Goal: Transaction & Acquisition: Download file/media

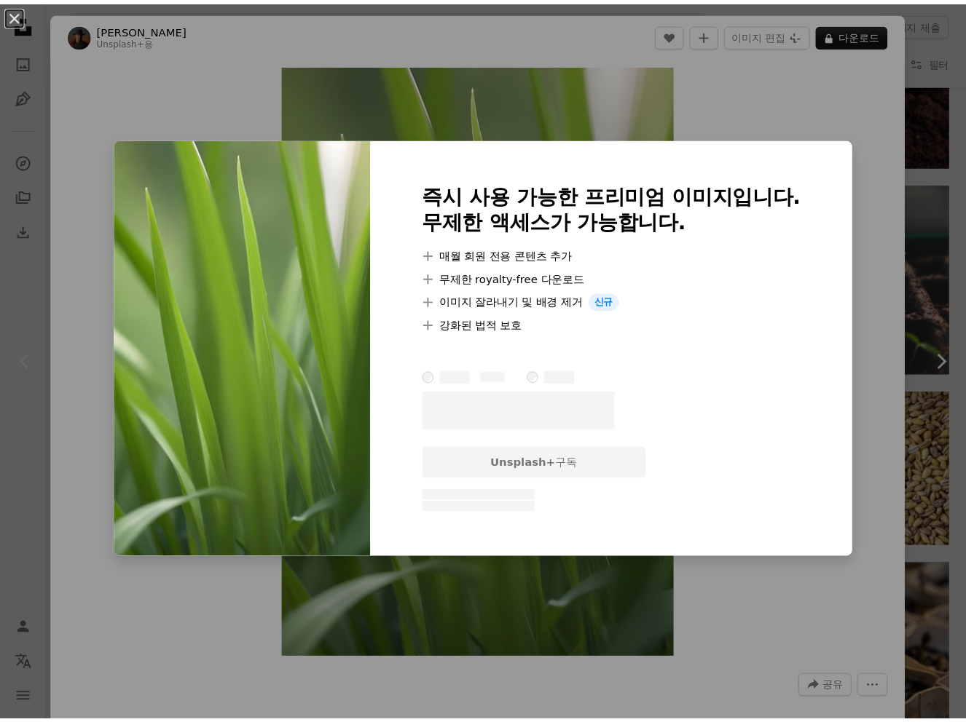
scroll to position [71, 0]
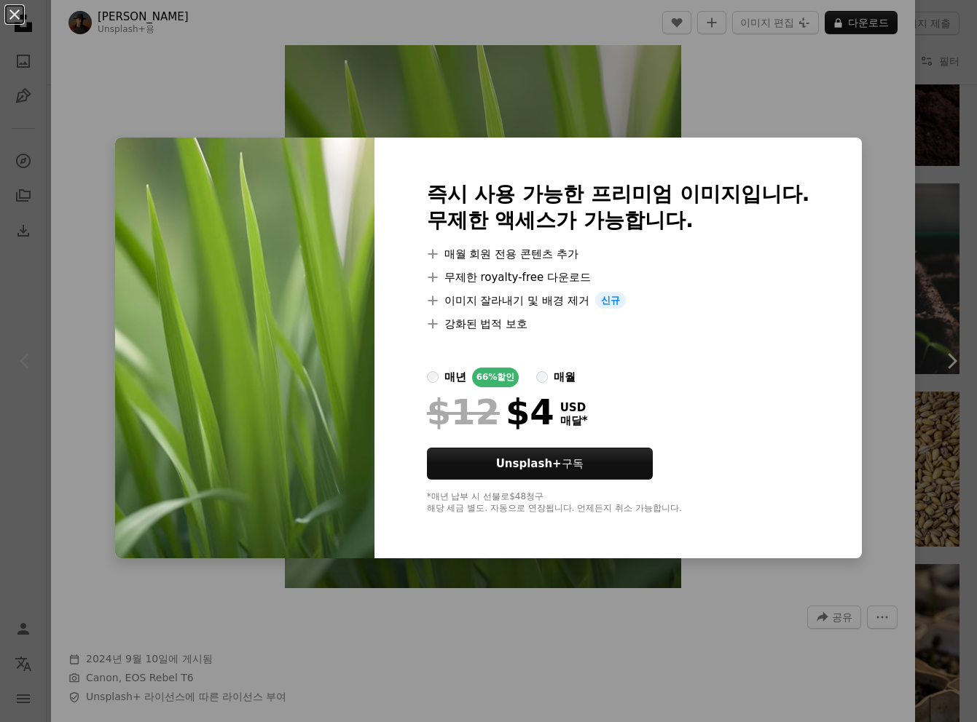
click at [570, 374] on label "매월" at bounding box center [555, 378] width 39 height 20
click at [792, 101] on div "An X shape 즉시 사용 가능한 프리미엄 이미지입니다. 무제한 액세스가 가능합니다. A plus sign 매월 회원 전용 콘텐츠 추가 A…" at bounding box center [488, 361] width 977 height 722
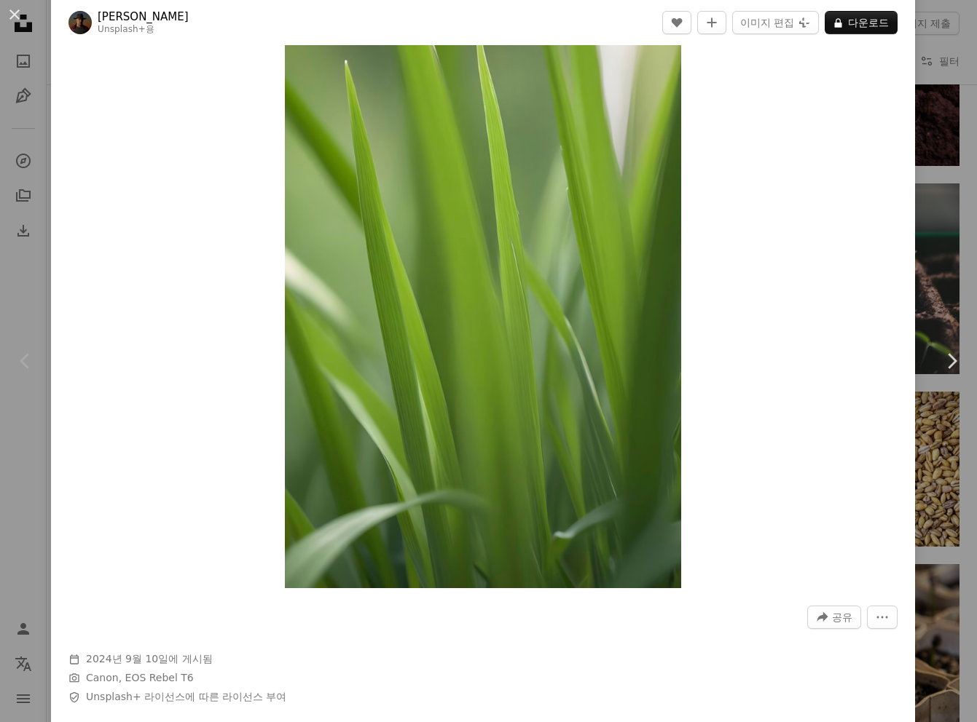
click at [946, 89] on div "An X shape Chevron left Chevron right Allec Gomes Unsplash+ 용 A heart A plus si…" at bounding box center [488, 361] width 977 height 722
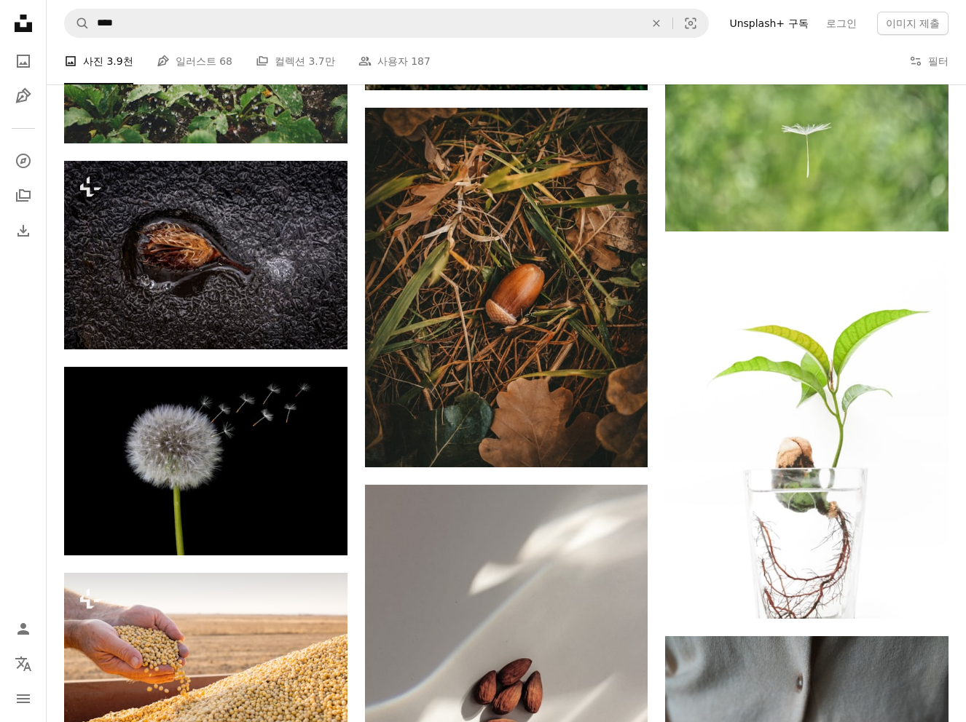
scroll to position [2255, 0]
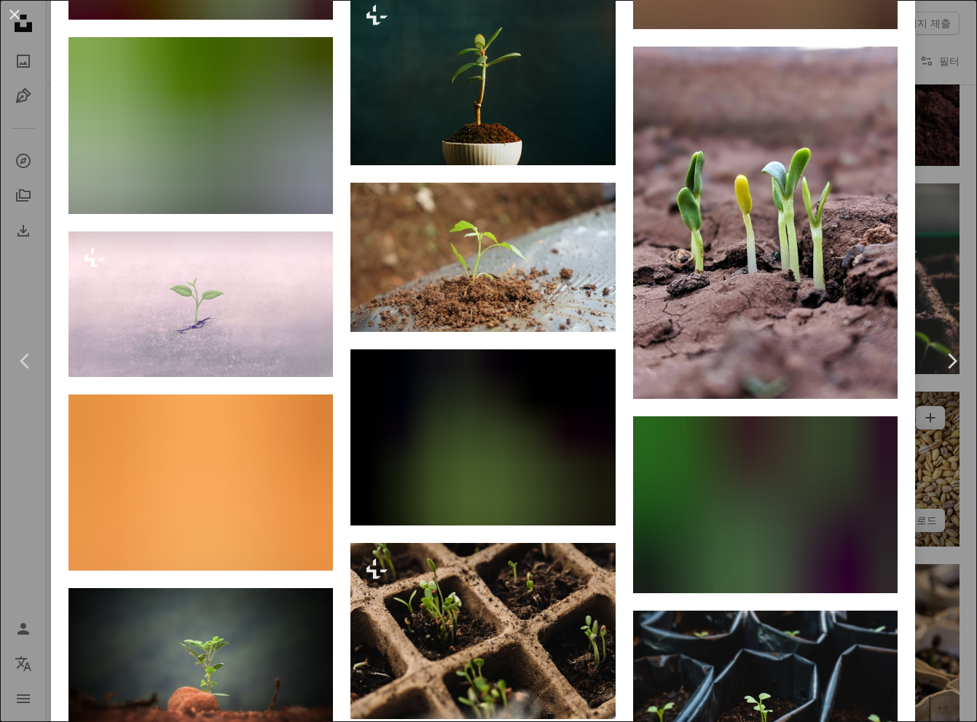
scroll to position [3339, 0]
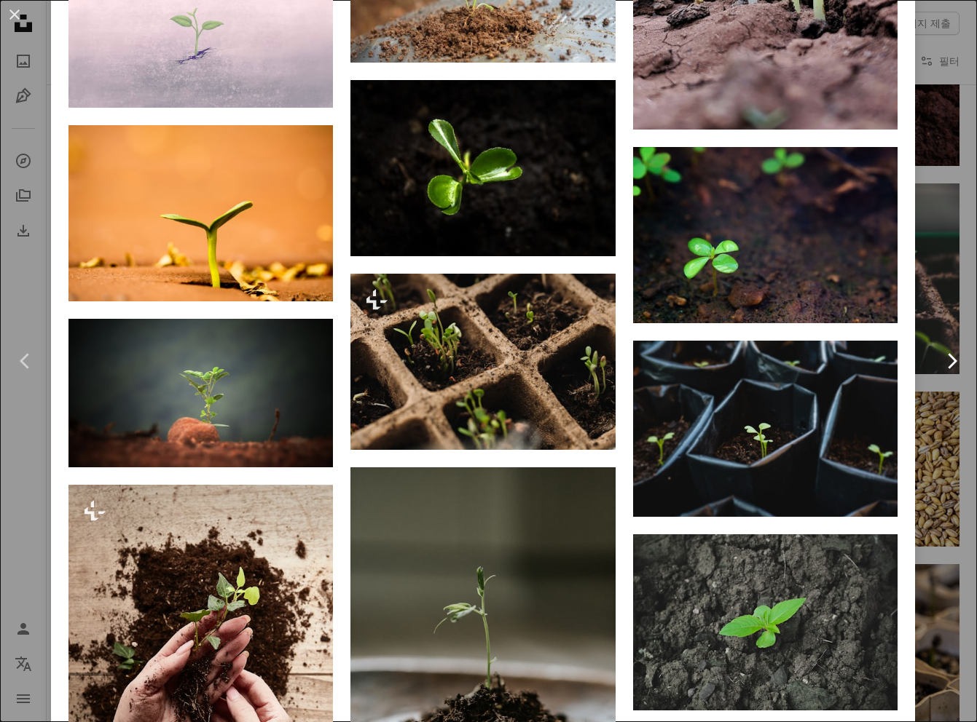
click at [926, 345] on link "Chevron right" at bounding box center [951, 361] width 51 height 140
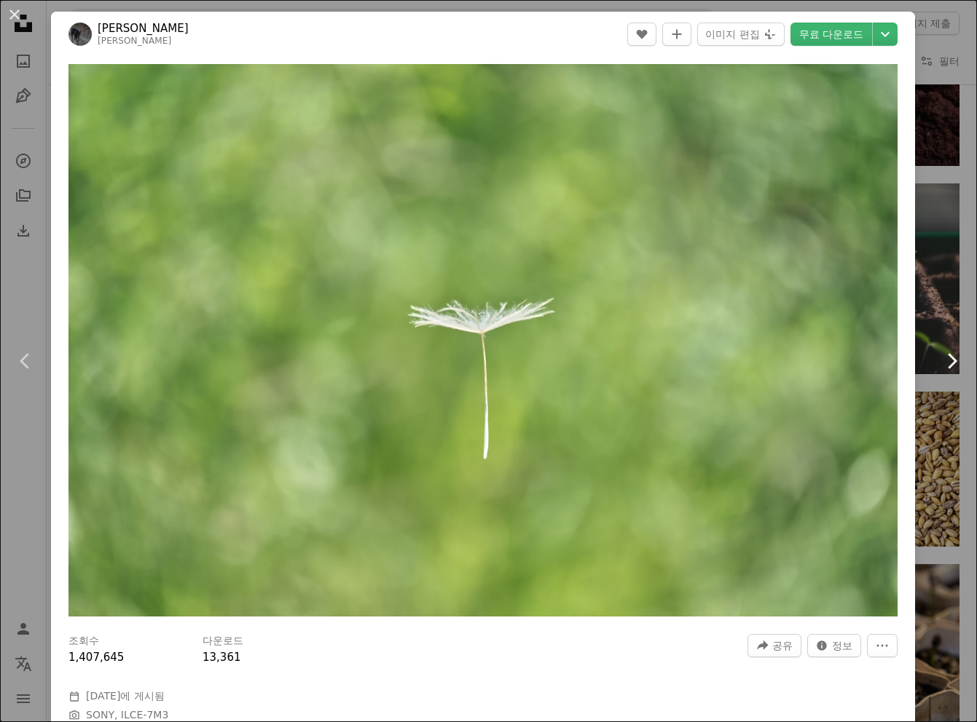
click at [926, 327] on link "Chevron right" at bounding box center [951, 361] width 51 height 140
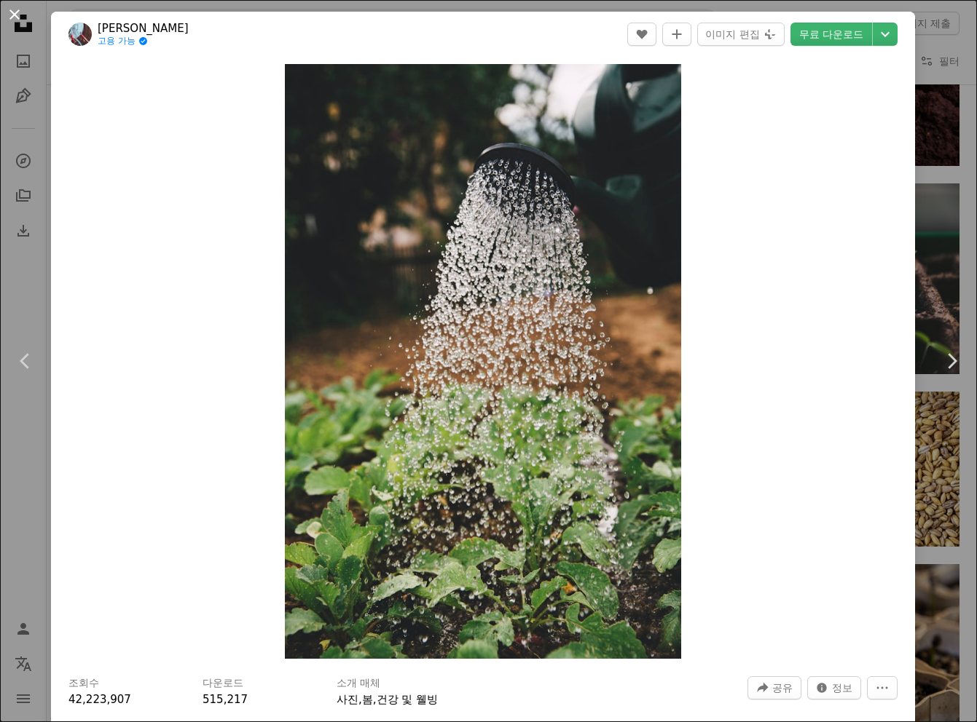
click at [12, 15] on button "An X shape" at bounding box center [14, 14] width 17 height 17
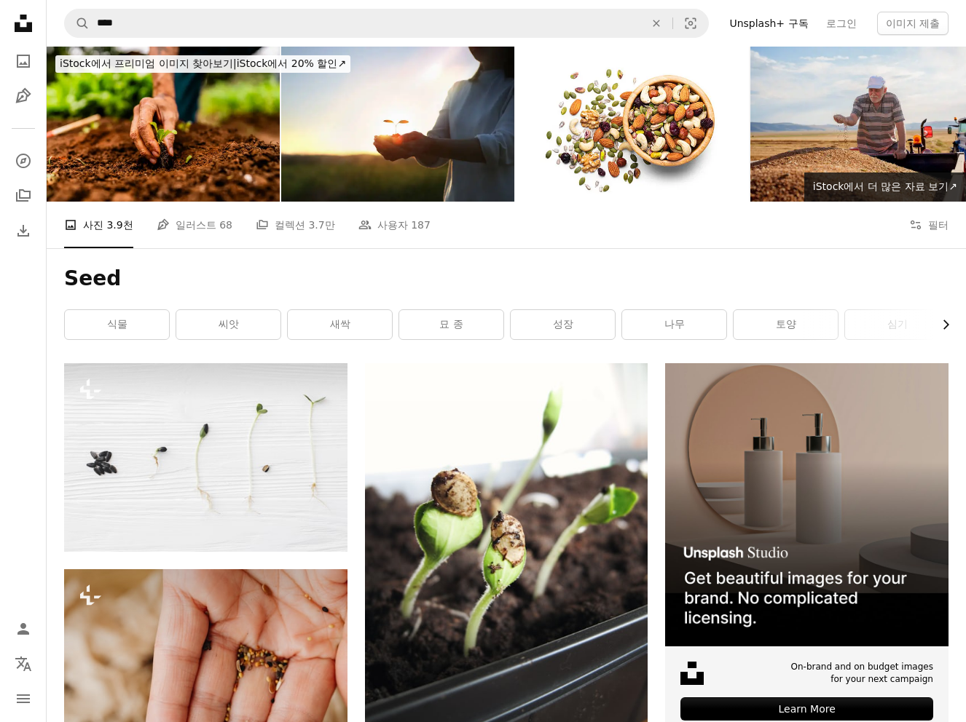
click at [950, 326] on icon "Chevron right" at bounding box center [945, 325] width 15 height 15
click at [929, 232] on button "Filters 필터" at bounding box center [928, 225] width 39 height 47
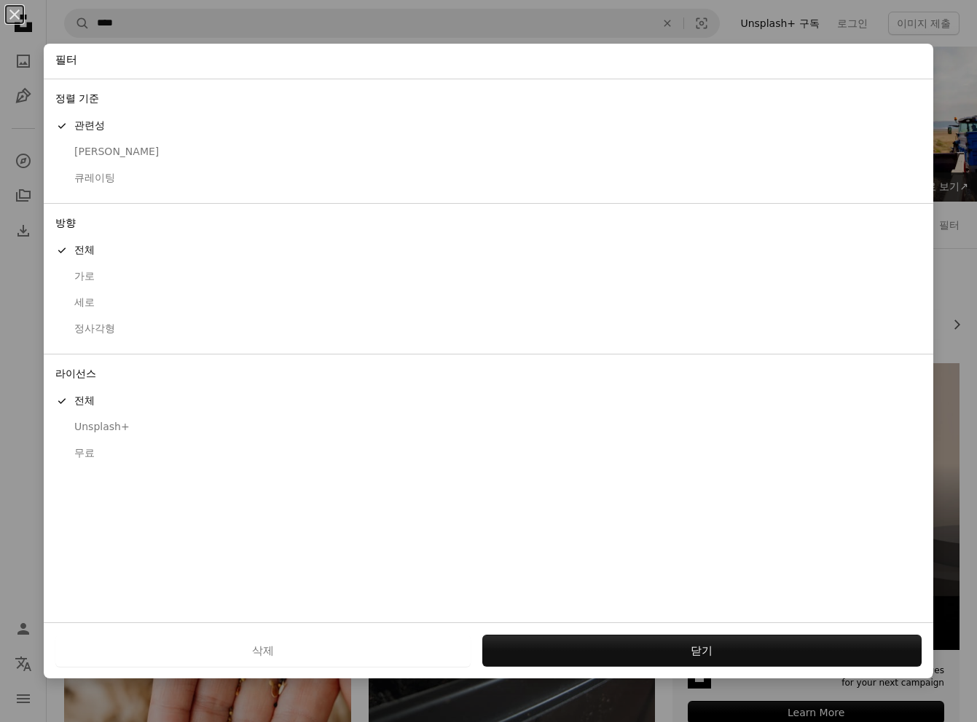
click at [166, 478] on div "라이선스 A checkmark 전체 Unsplash+ 무료" at bounding box center [488, 417] width 889 height 124
click at [154, 460] on div "무료" at bounding box center [488, 453] width 866 height 15
click at [647, 634] on div "삭제 적용" at bounding box center [488, 651] width 889 height 56
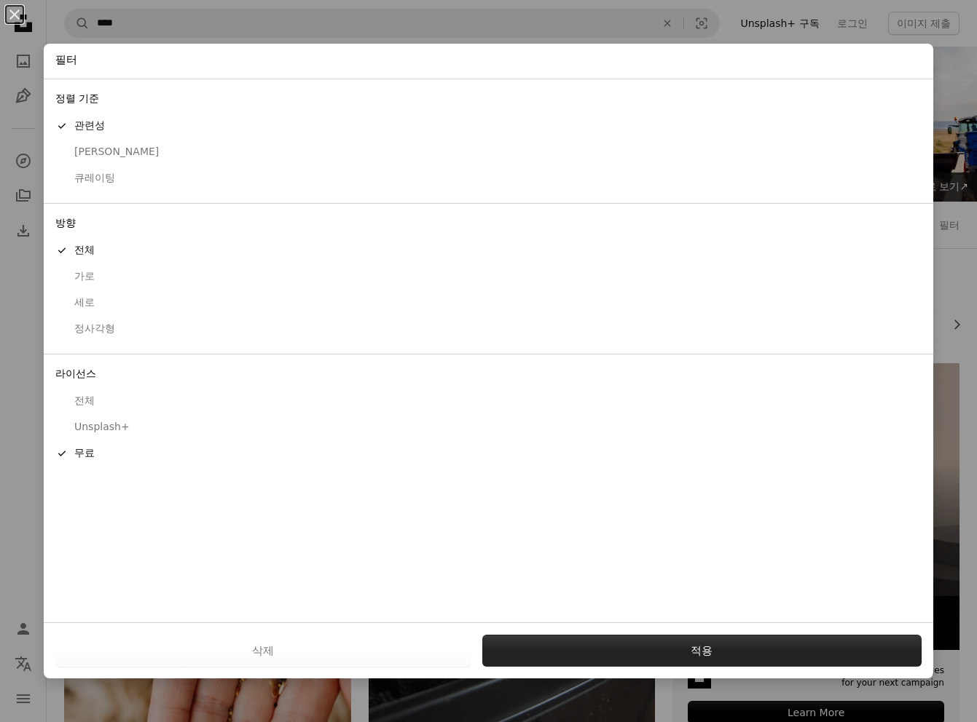
click at [647, 639] on button "적용" at bounding box center [702, 651] width 440 height 32
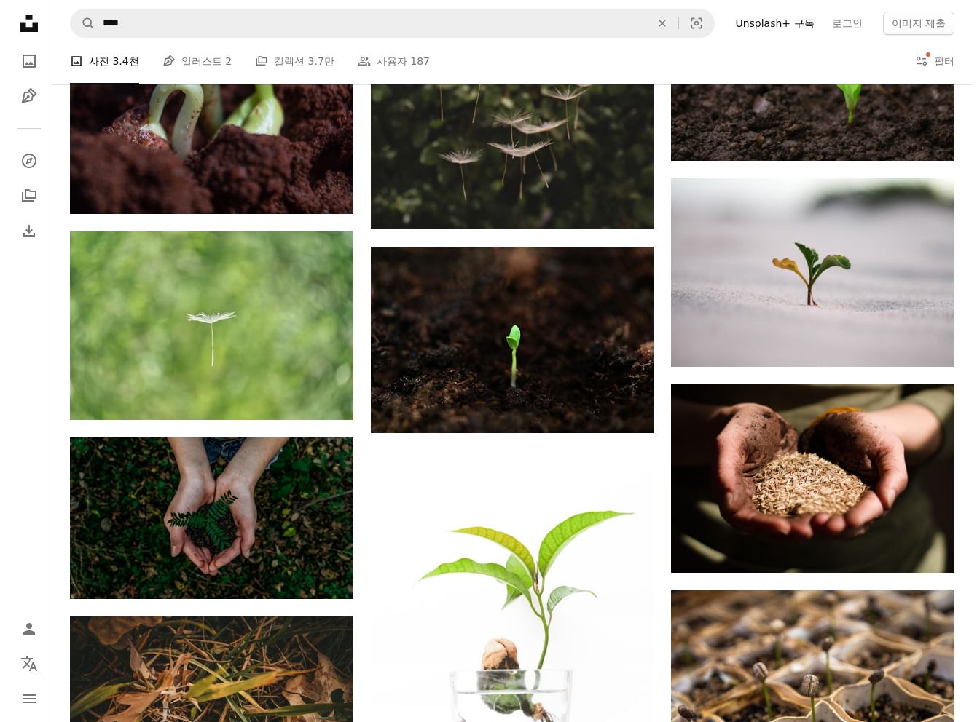
scroll to position [873, 0]
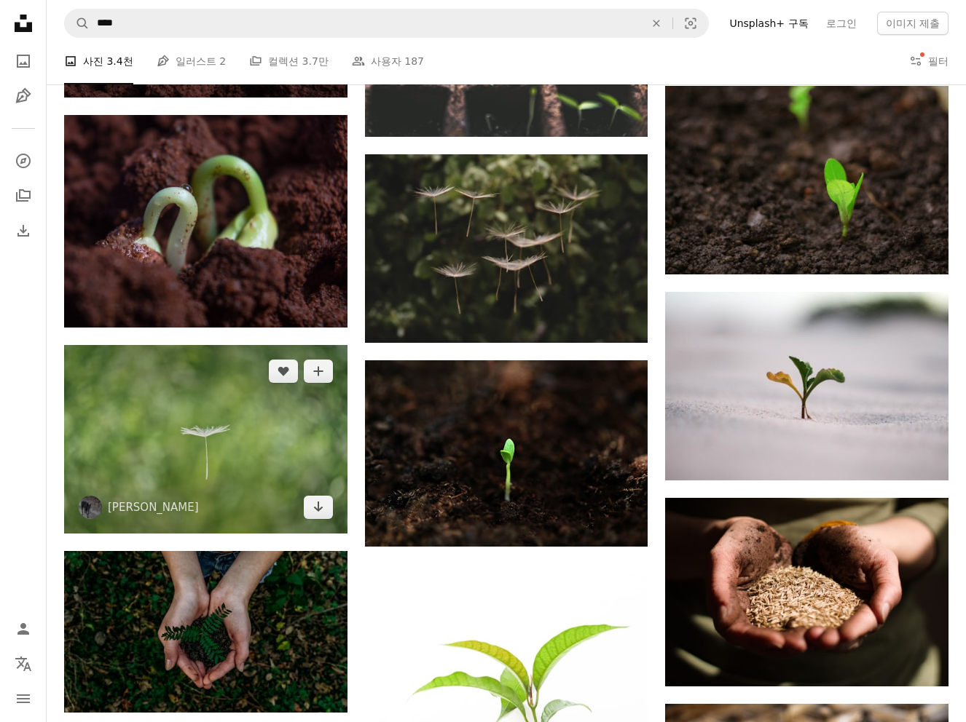
click at [216, 440] on img at bounding box center [205, 439] width 283 height 189
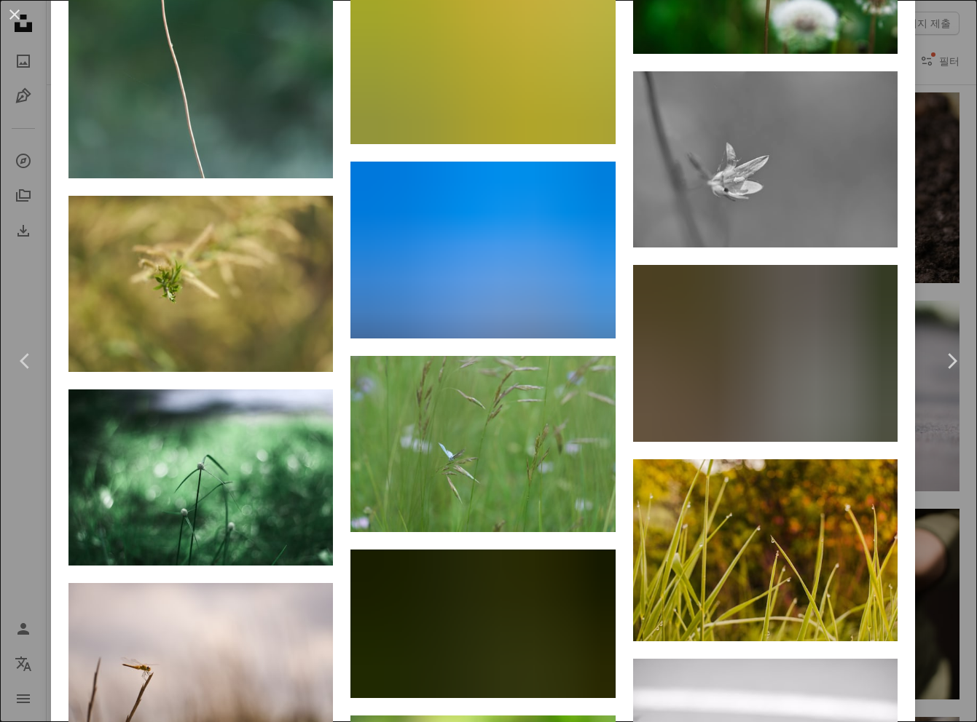
scroll to position [7072, 0]
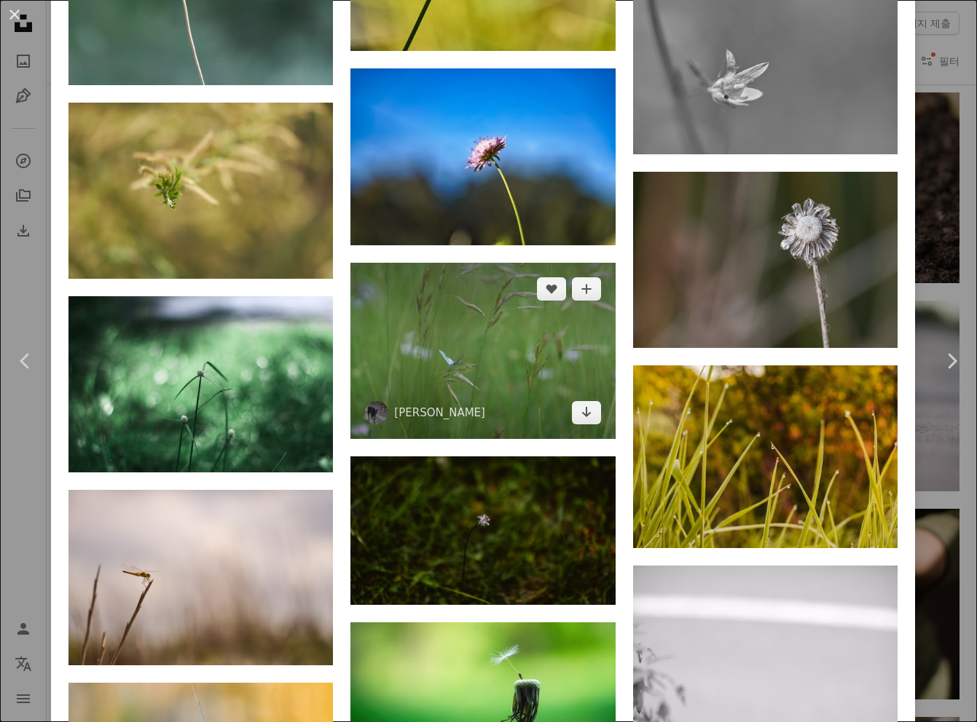
click at [450, 280] on img at bounding box center [482, 351] width 264 height 176
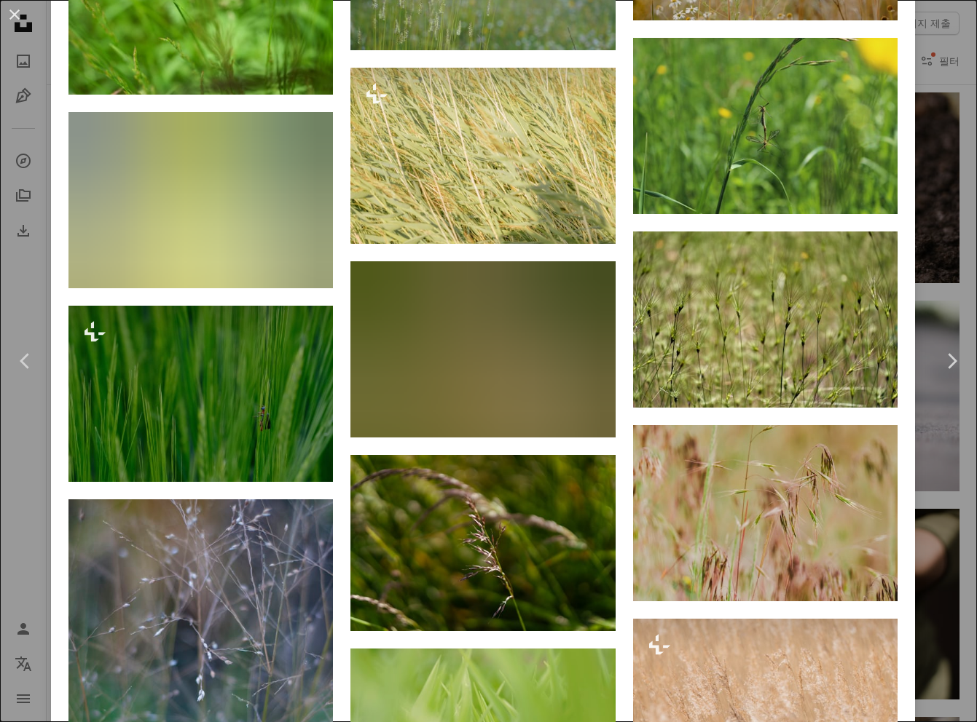
scroll to position [3265, 0]
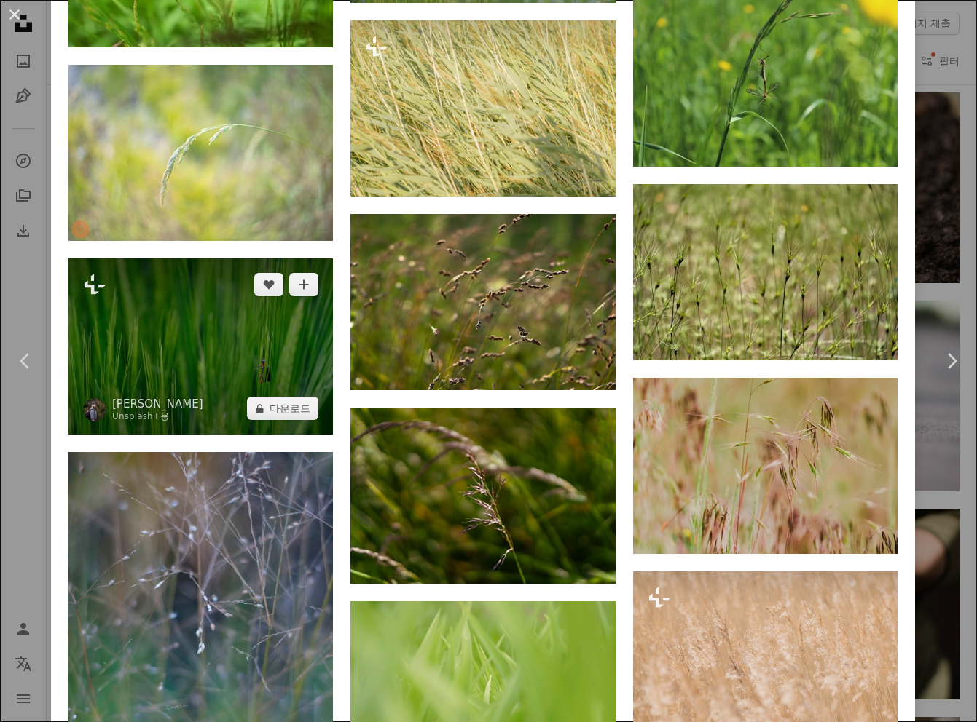
click at [261, 335] on img at bounding box center [200, 347] width 264 height 176
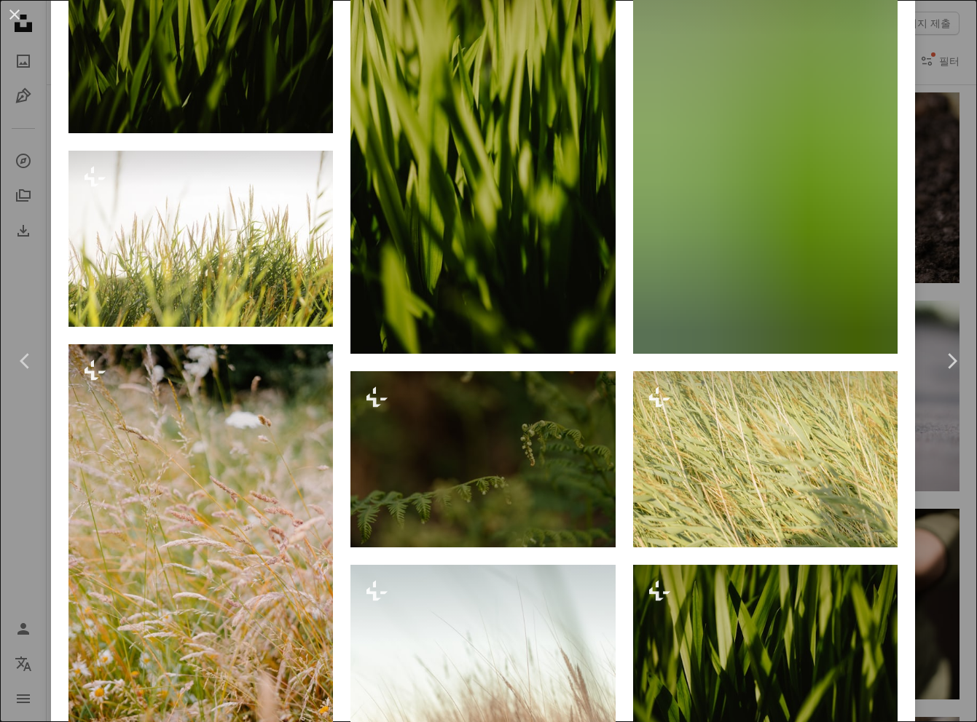
scroll to position [1124, 0]
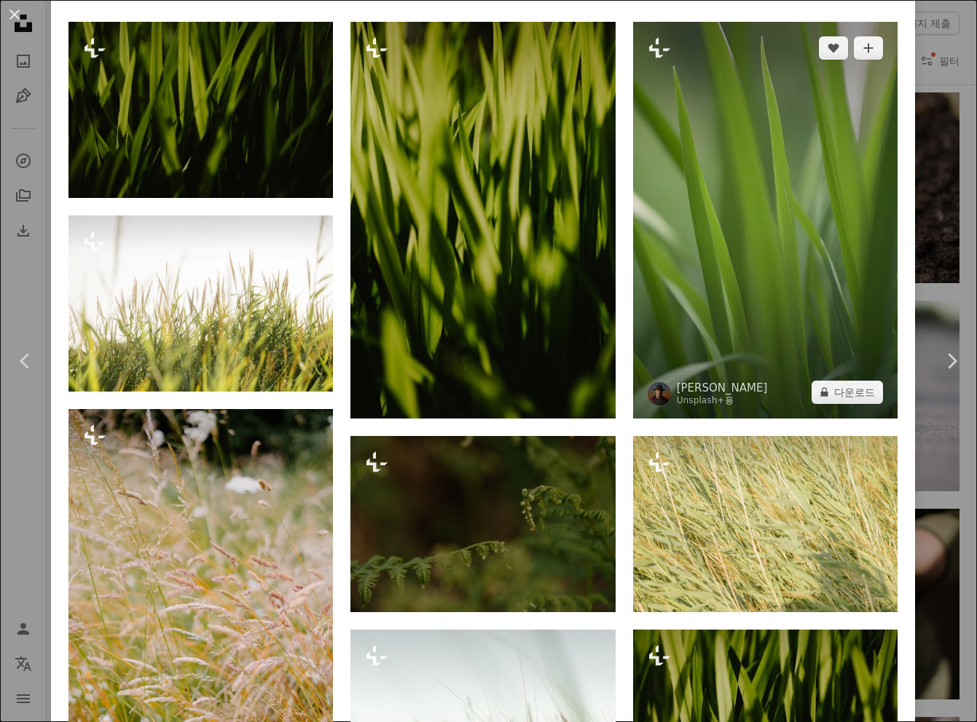
click at [686, 275] on img at bounding box center [765, 220] width 264 height 397
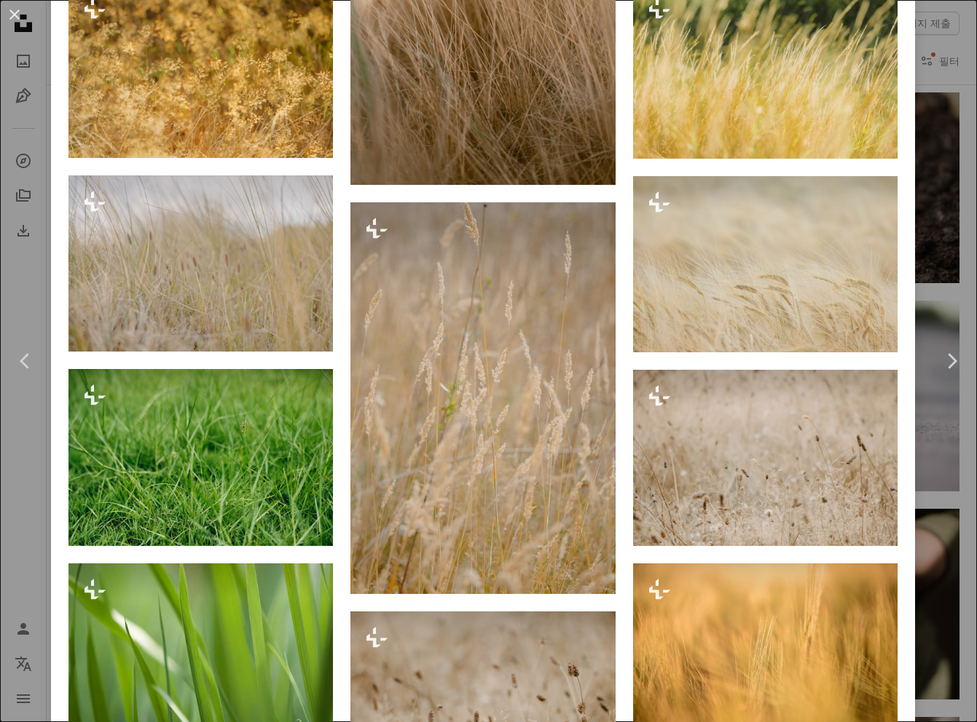
scroll to position [2274, 0]
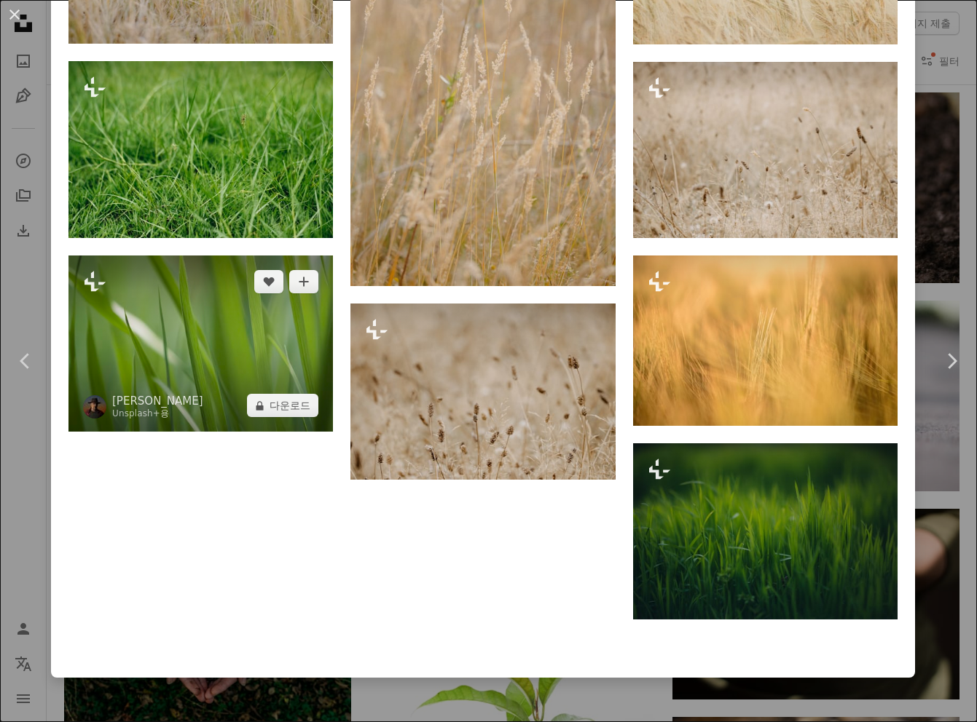
click at [243, 346] on img at bounding box center [200, 344] width 264 height 176
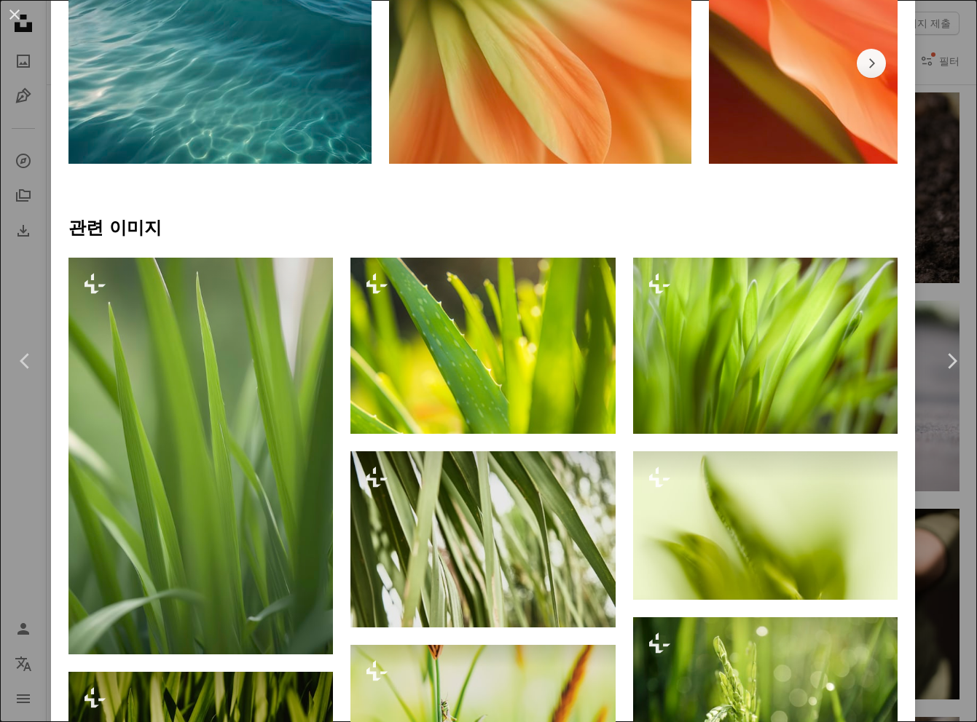
scroll to position [964, 0]
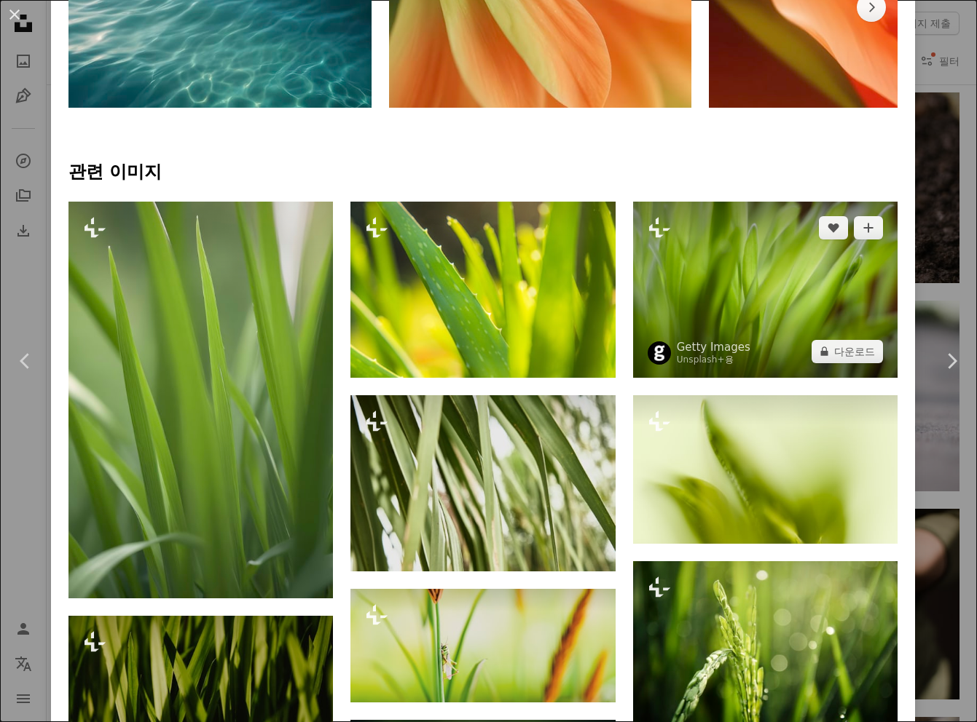
click at [713, 302] on img at bounding box center [765, 290] width 264 height 176
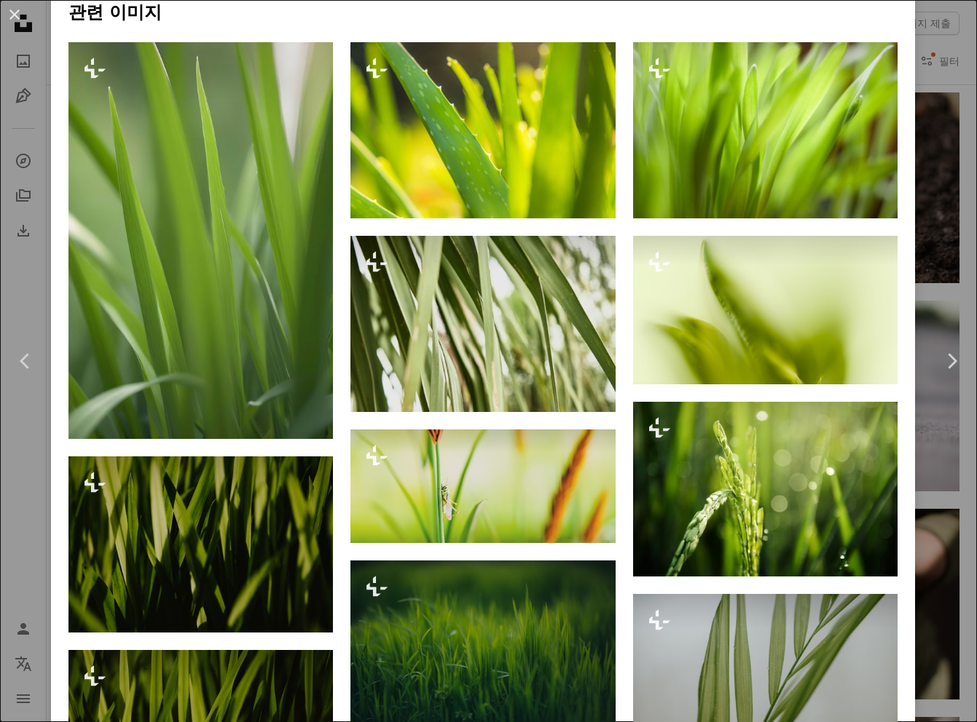
scroll to position [1267, 0]
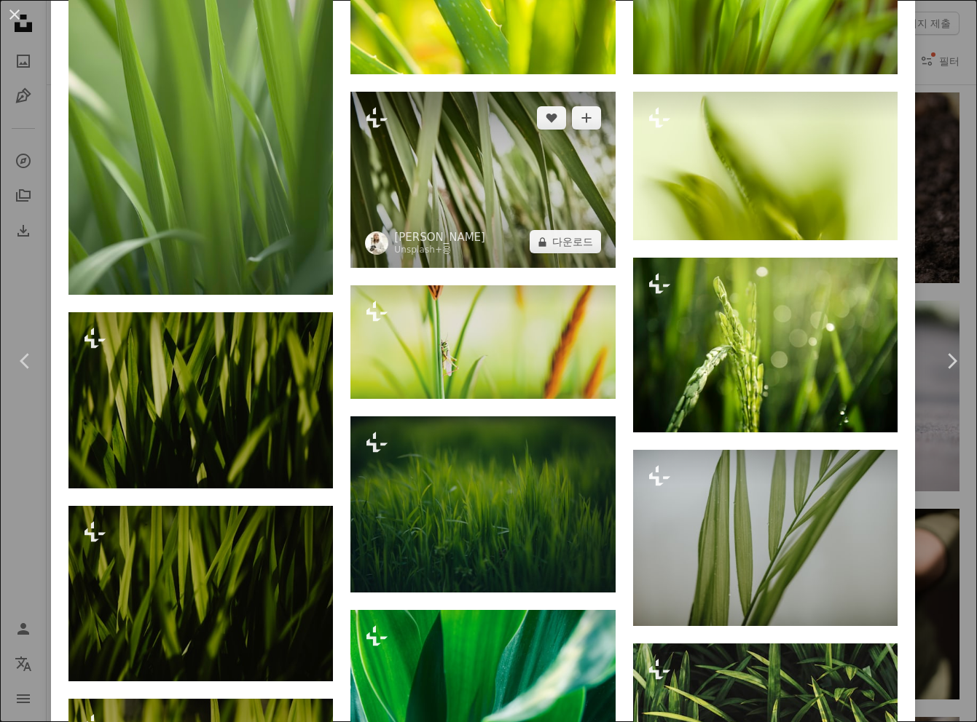
click at [484, 179] on img at bounding box center [482, 180] width 264 height 177
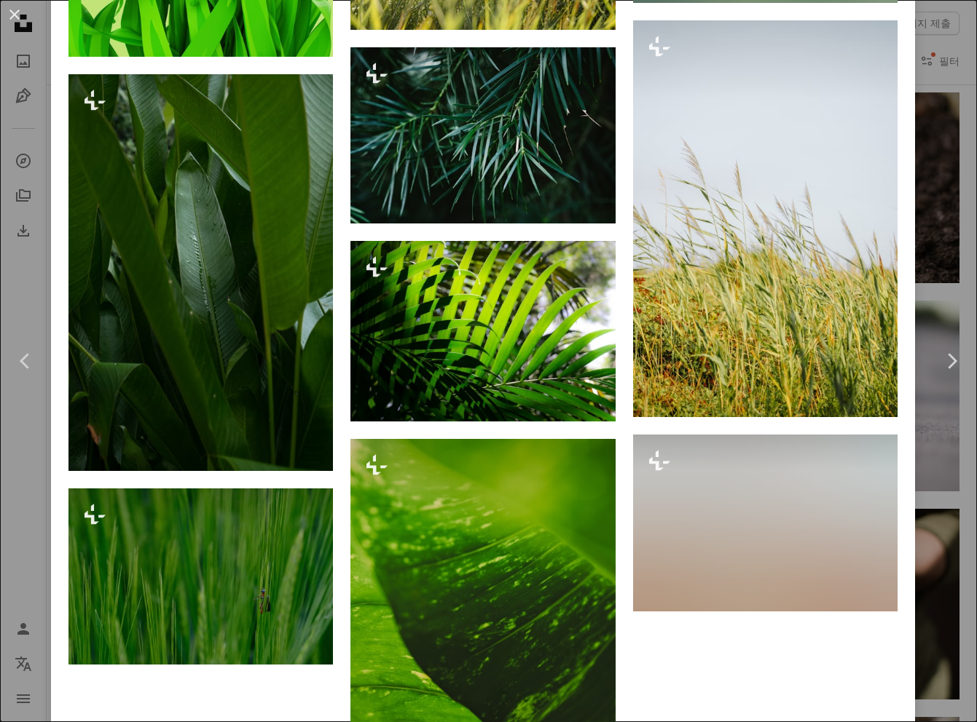
scroll to position [3648, 0]
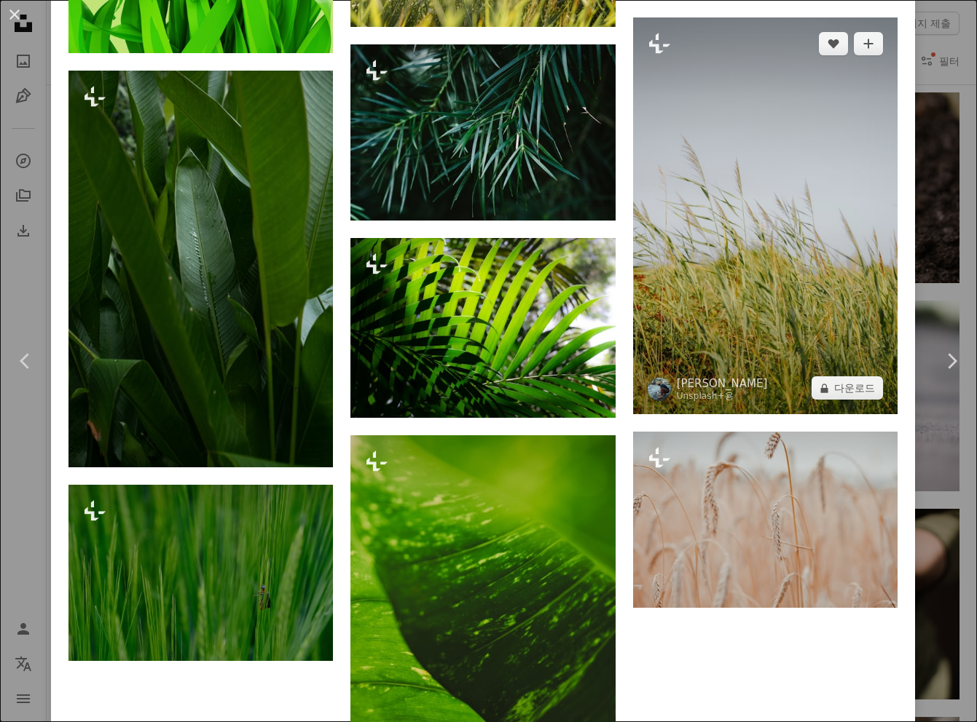
click at [782, 232] on img at bounding box center [765, 215] width 264 height 397
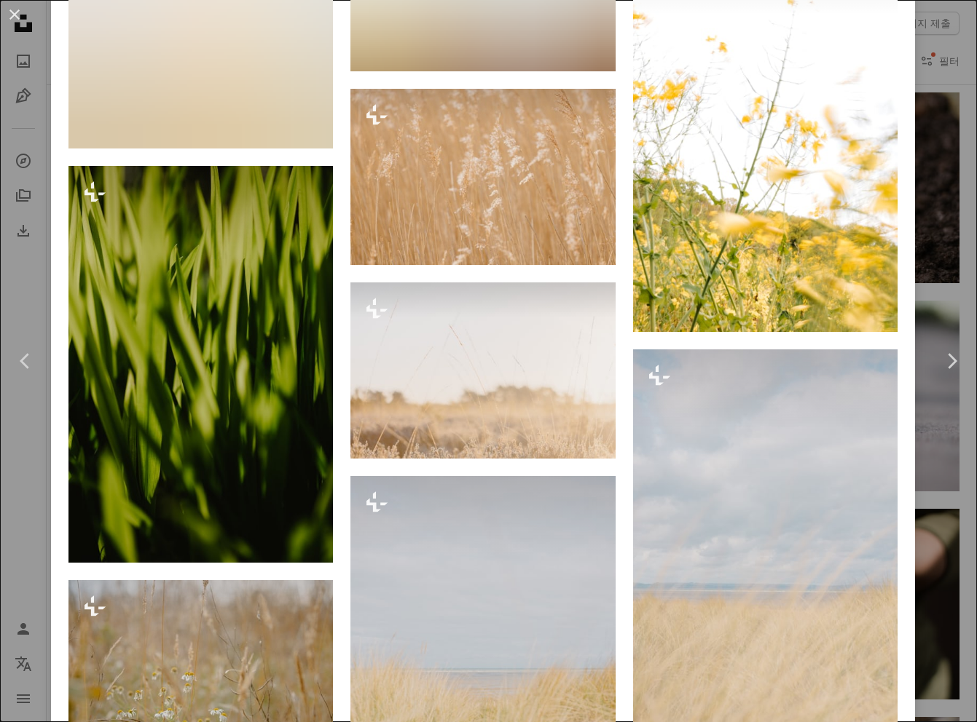
scroll to position [11783, 0]
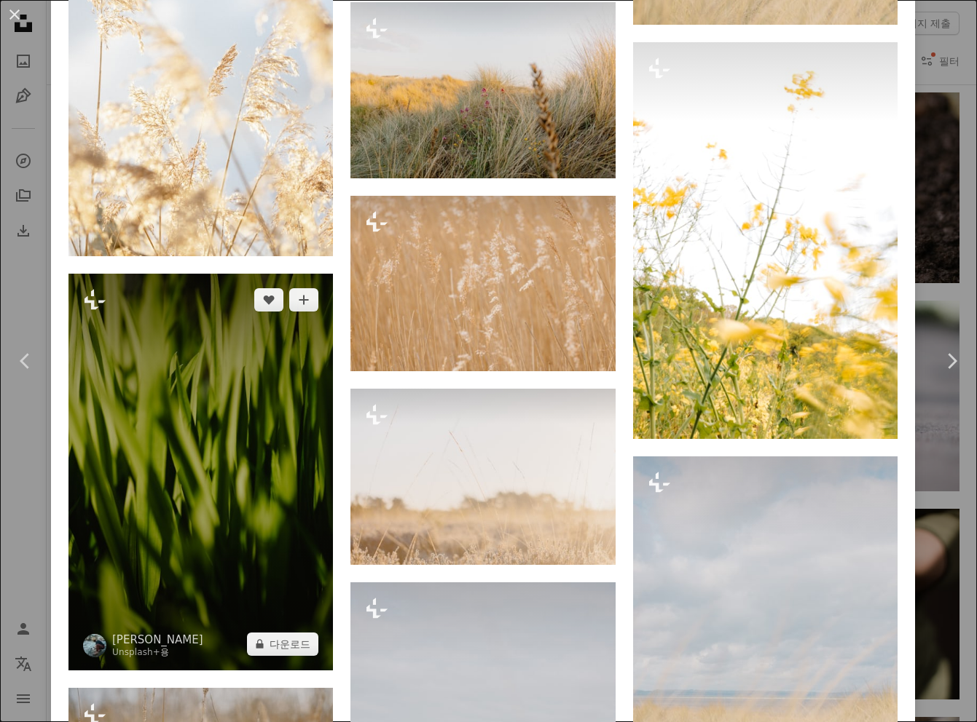
click at [160, 331] on img at bounding box center [200, 472] width 264 height 397
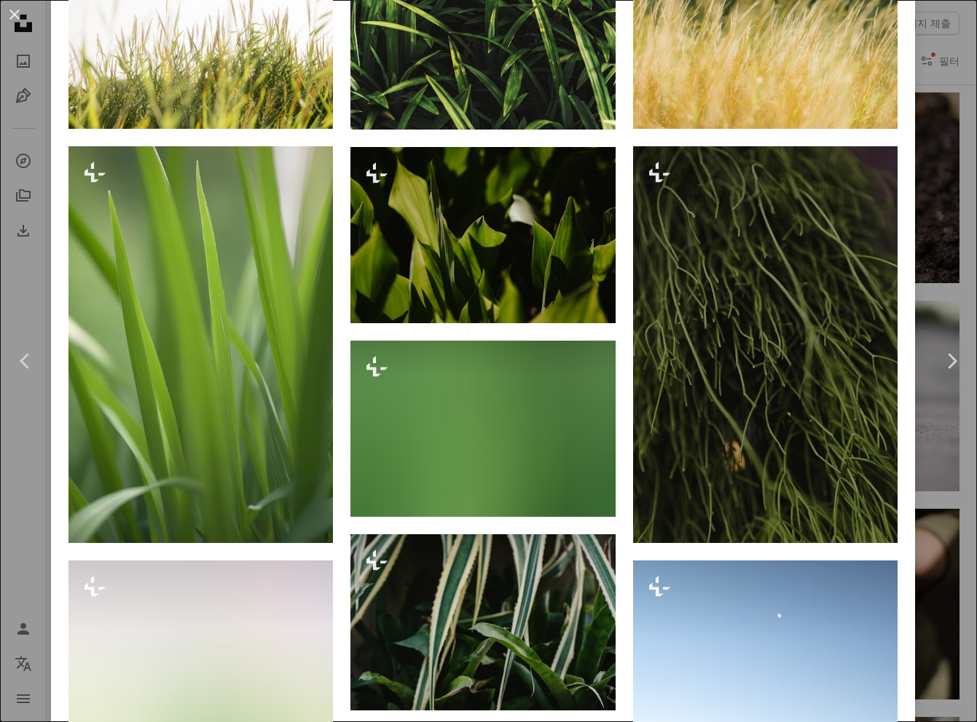
scroll to position [1559, 0]
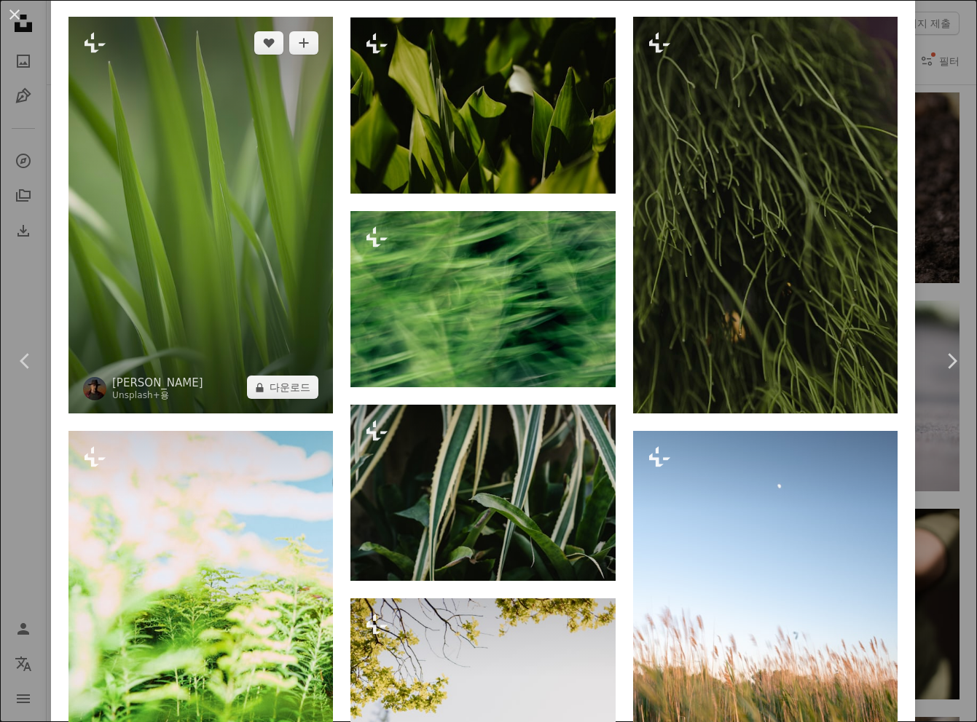
click at [183, 295] on img at bounding box center [200, 215] width 264 height 397
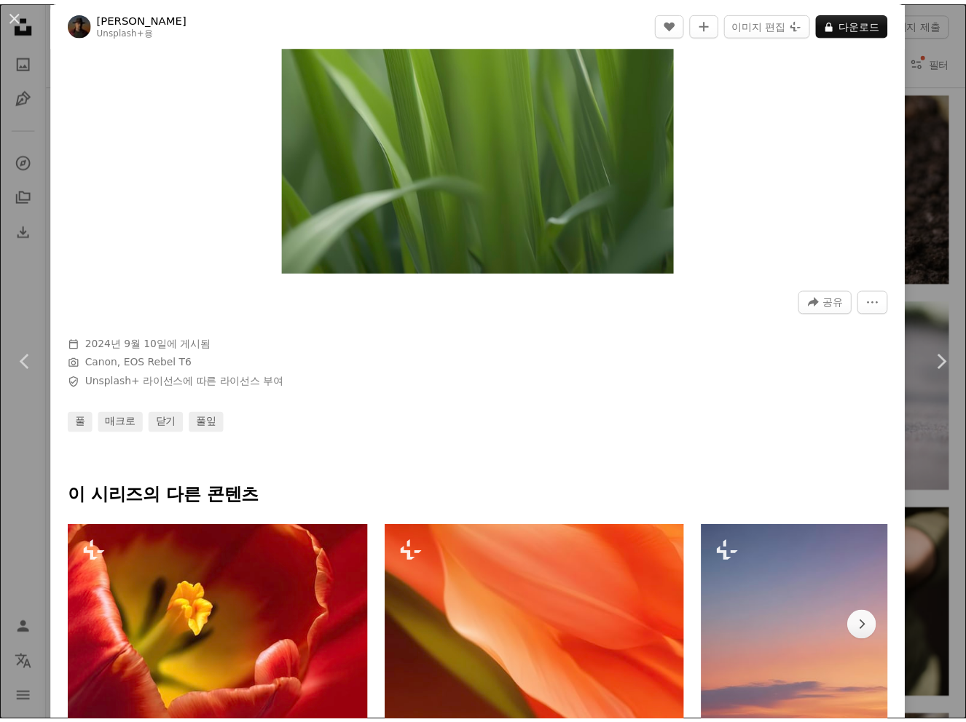
scroll to position [266, 0]
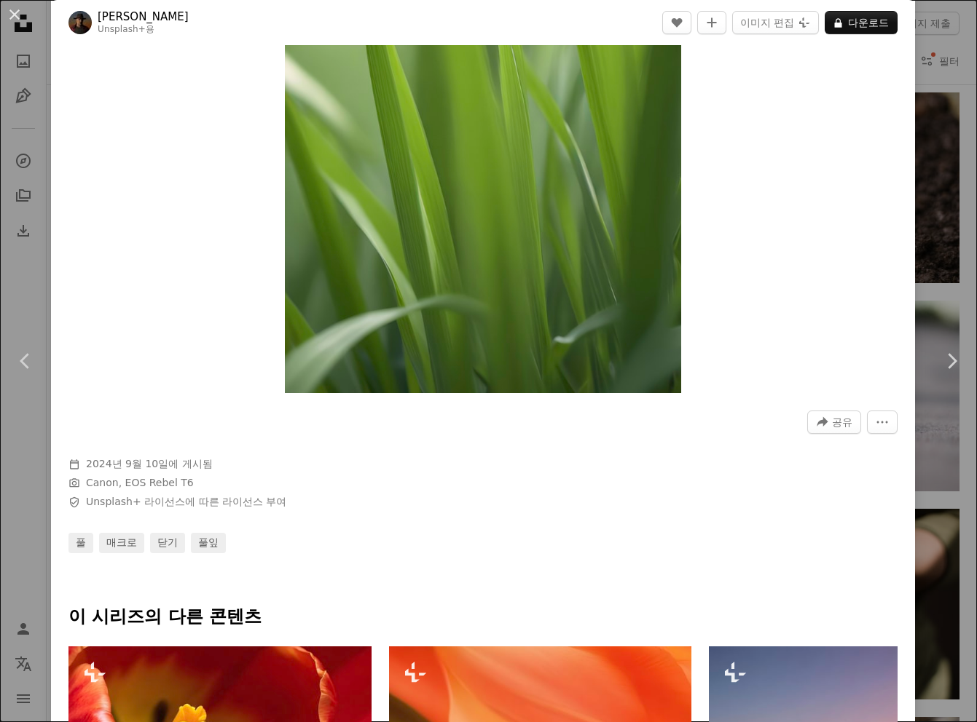
click at [18, 106] on div "An X shape Chevron left Chevron right Allec Gomes Unsplash+ 용 A heart A plus si…" at bounding box center [488, 361] width 977 height 722
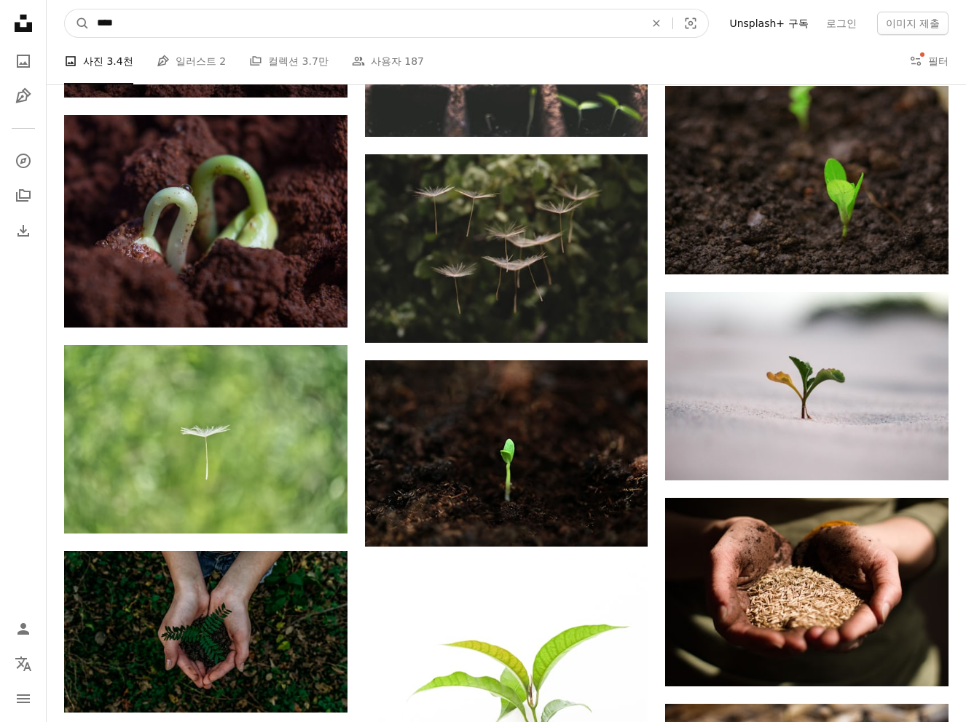
drag, startPoint x: 263, startPoint y: 25, endPoint x: 44, endPoint y: 25, distance: 218.5
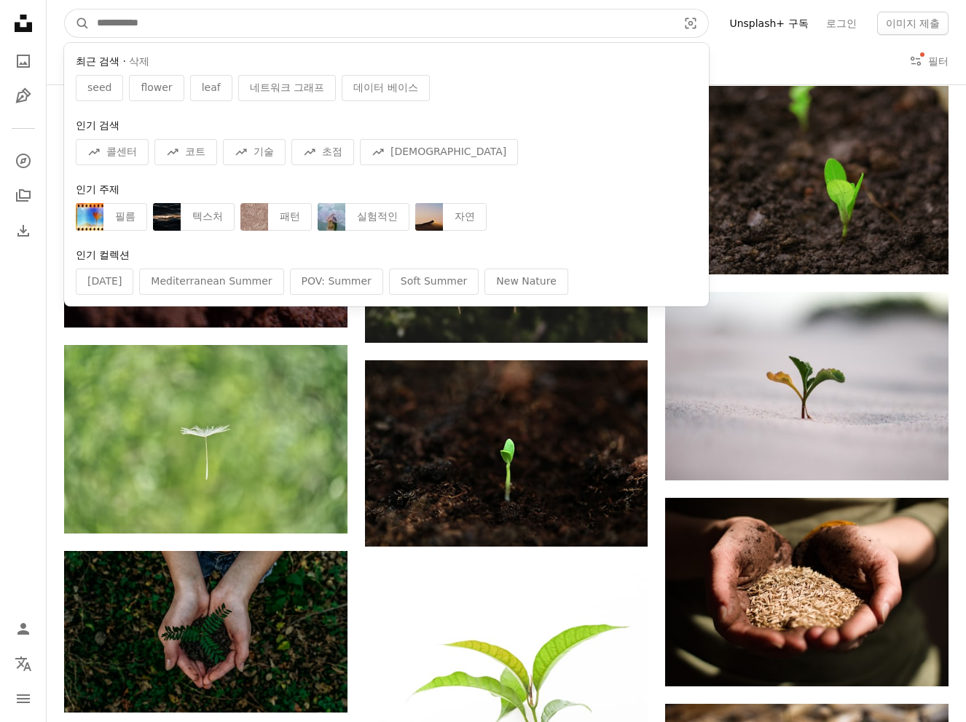
click at [354, 34] on input "사이트 전체에서 이미지 찾기" at bounding box center [381, 23] width 583 height 28
paste input "**********"
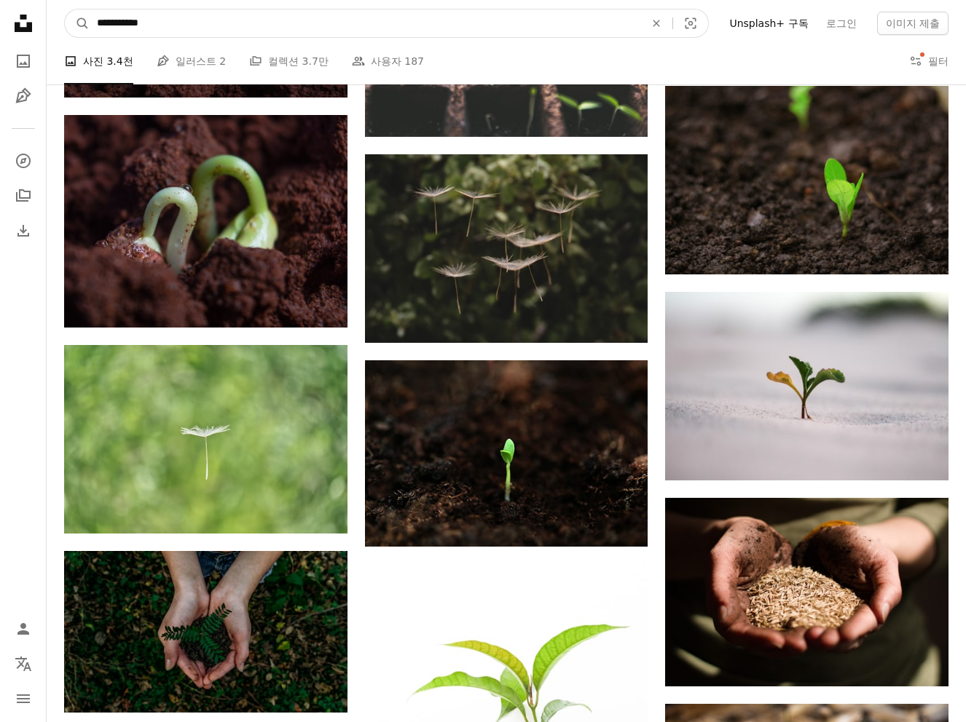
type input "**********"
click at [65, 9] on button "A magnifying glass" at bounding box center [77, 23] width 25 height 28
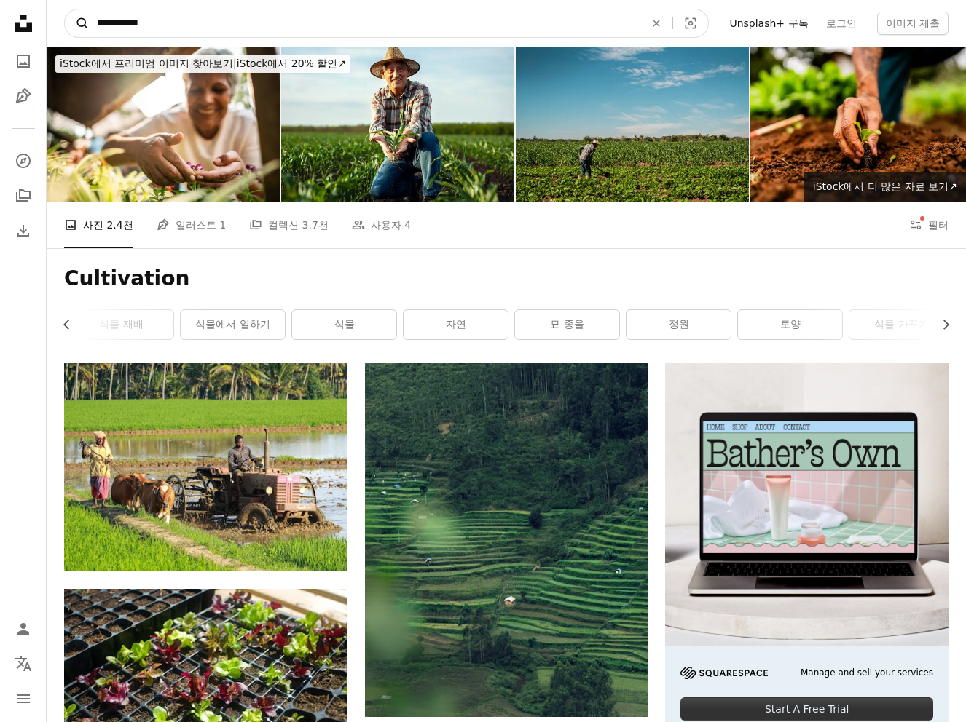
drag, startPoint x: 146, startPoint y: 17, endPoint x: 82, endPoint y: 17, distance: 63.4
click at [82, 17] on form "**********" at bounding box center [386, 23] width 645 height 29
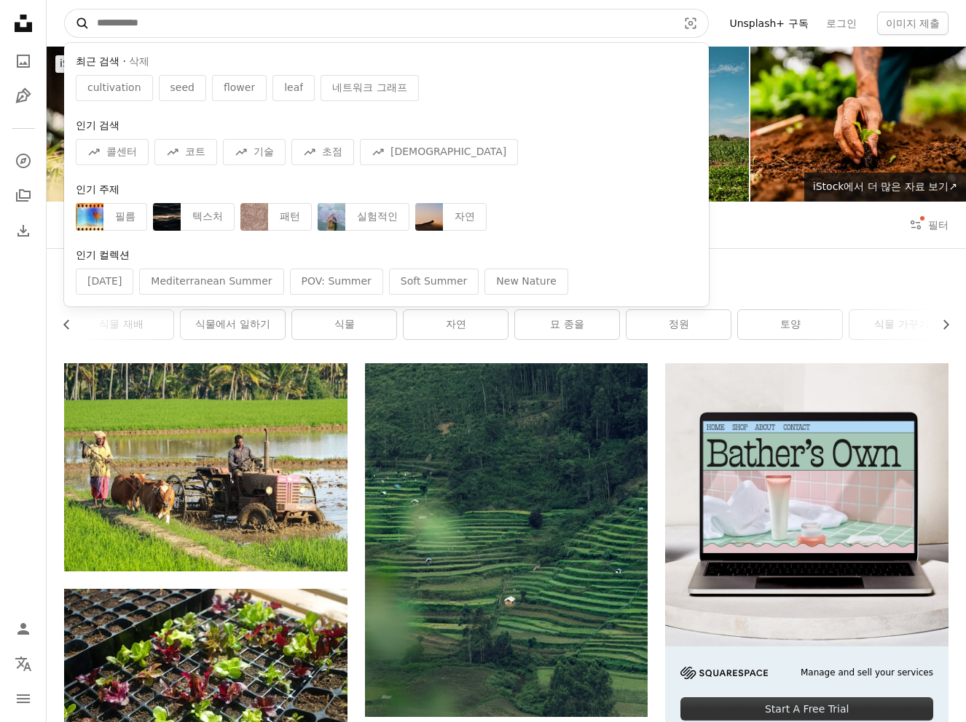
paste input "*****"
type input "*****"
click button "A magnifying glass" at bounding box center [77, 23] width 25 height 28
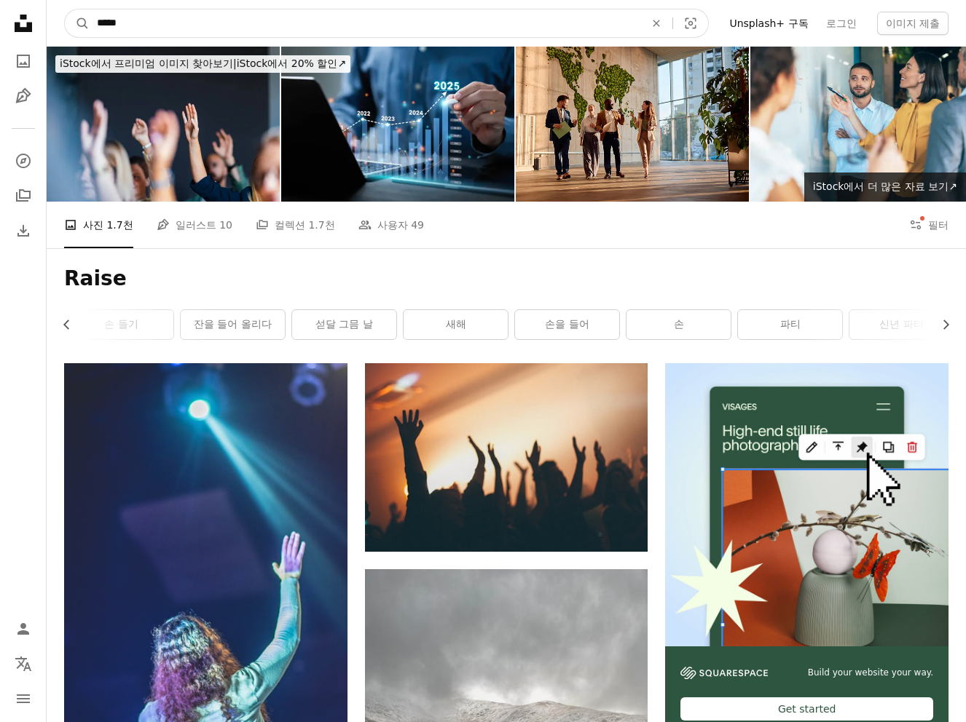
drag, startPoint x: 139, startPoint y: 23, endPoint x: 39, endPoint y: 22, distance: 100.5
type input "*******"
click button "A magnifying glass" at bounding box center [77, 23] width 25 height 28
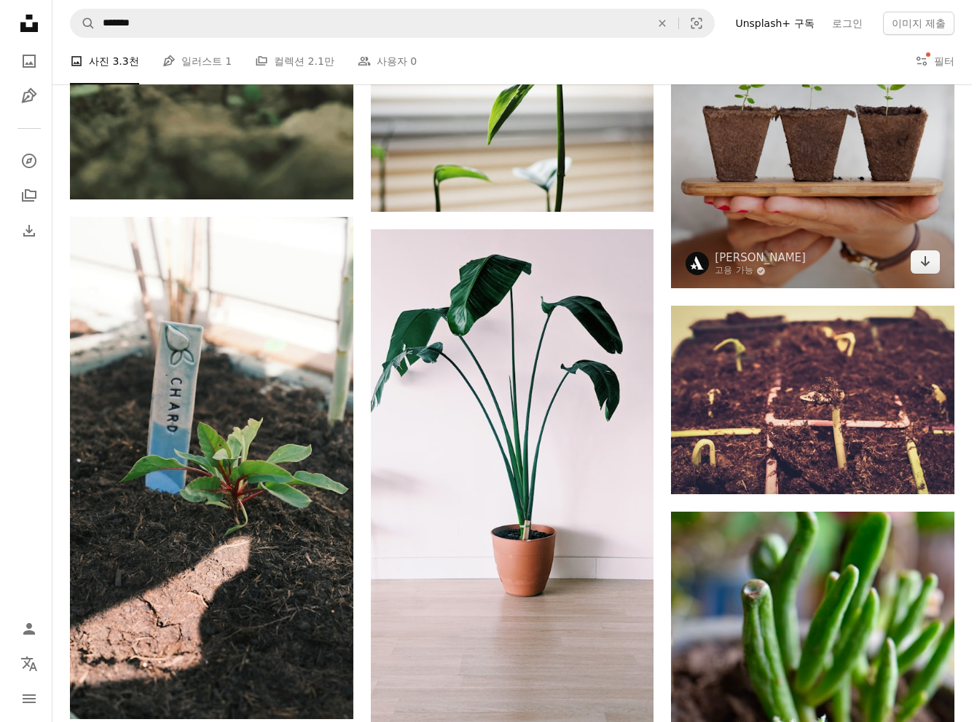
scroll to position [747, 0]
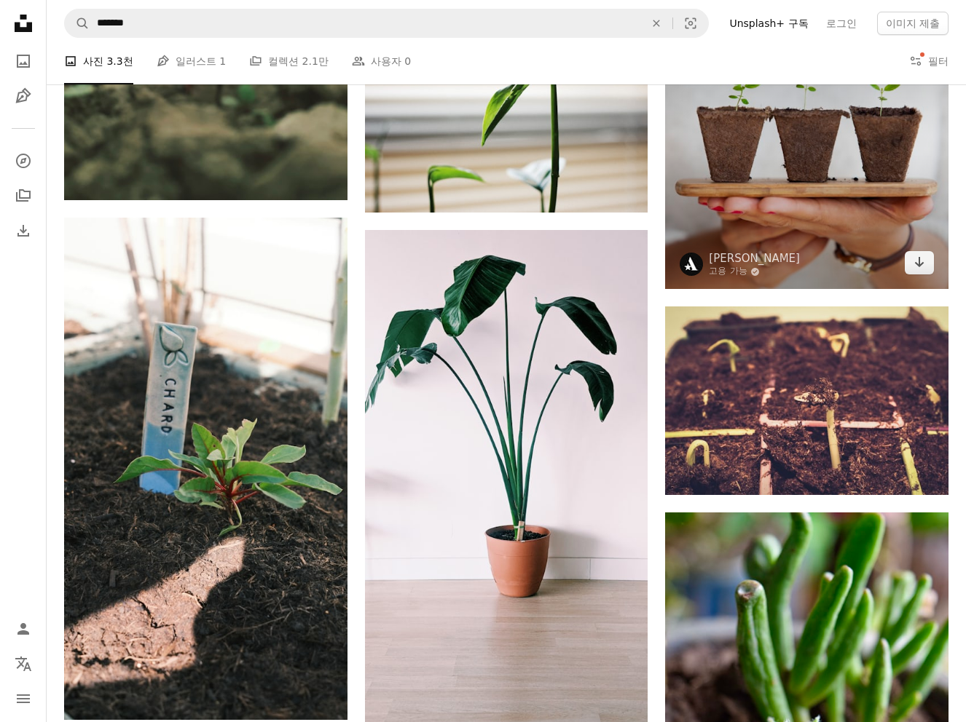
click at [812, 216] on img at bounding box center [806, 148] width 283 height 283
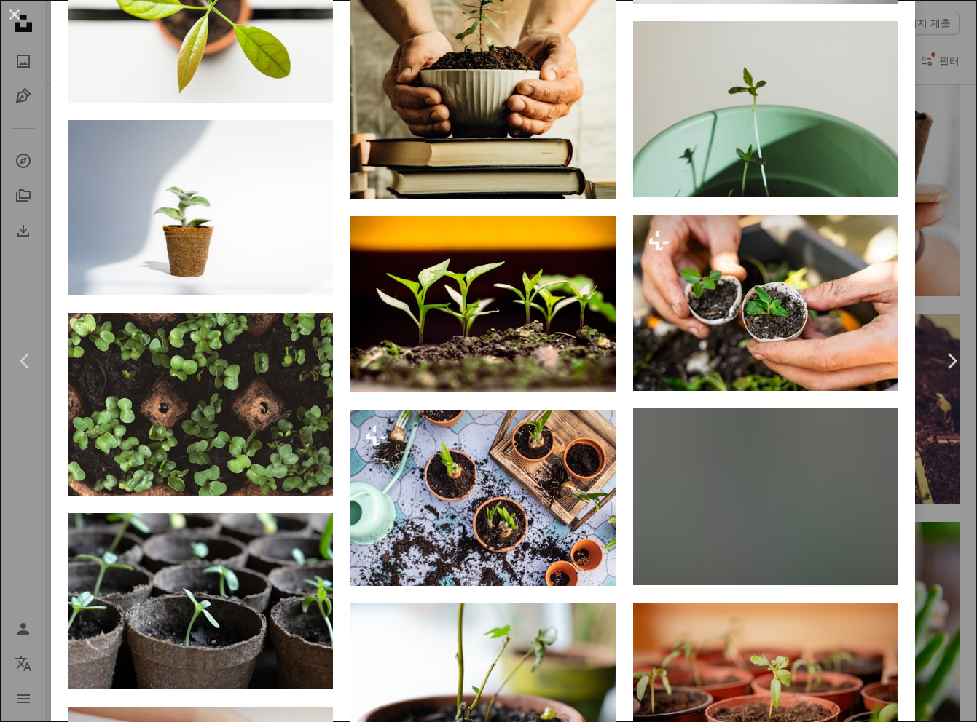
scroll to position [2412, 0]
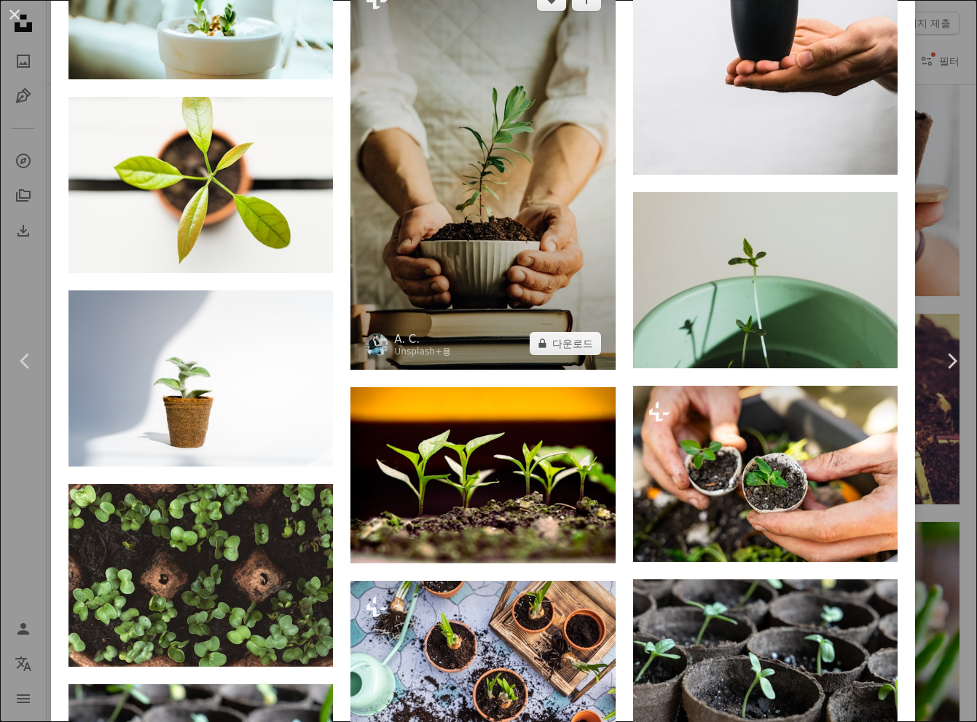
click at [507, 248] on img at bounding box center [482, 171] width 264 height 397
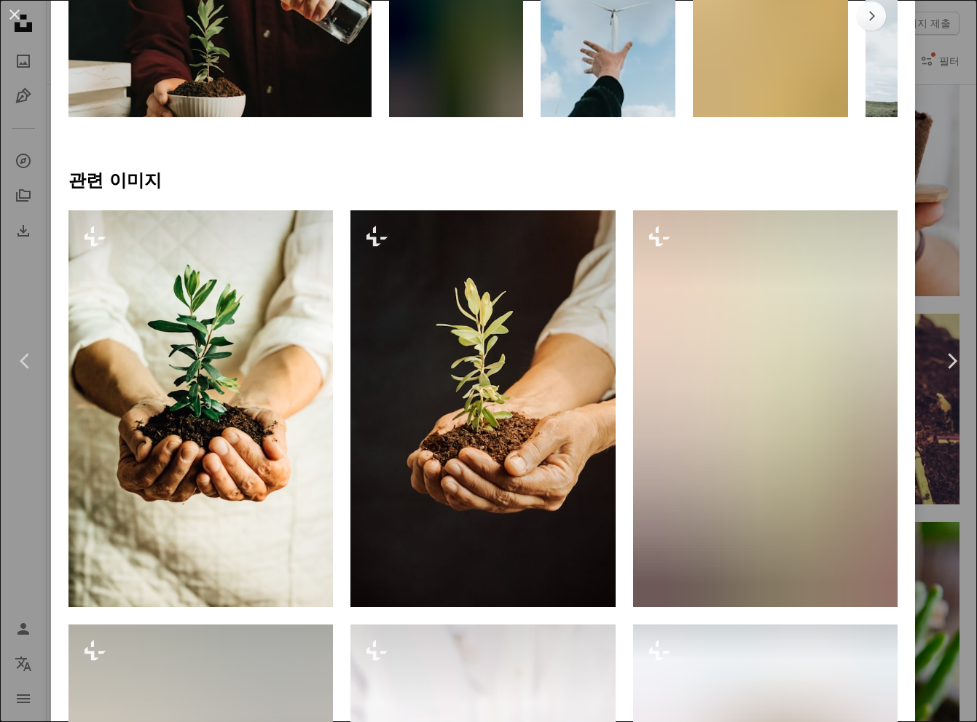
scroll to position [1012, 0]
